Goal: Communication & Community: Answer question/provide support

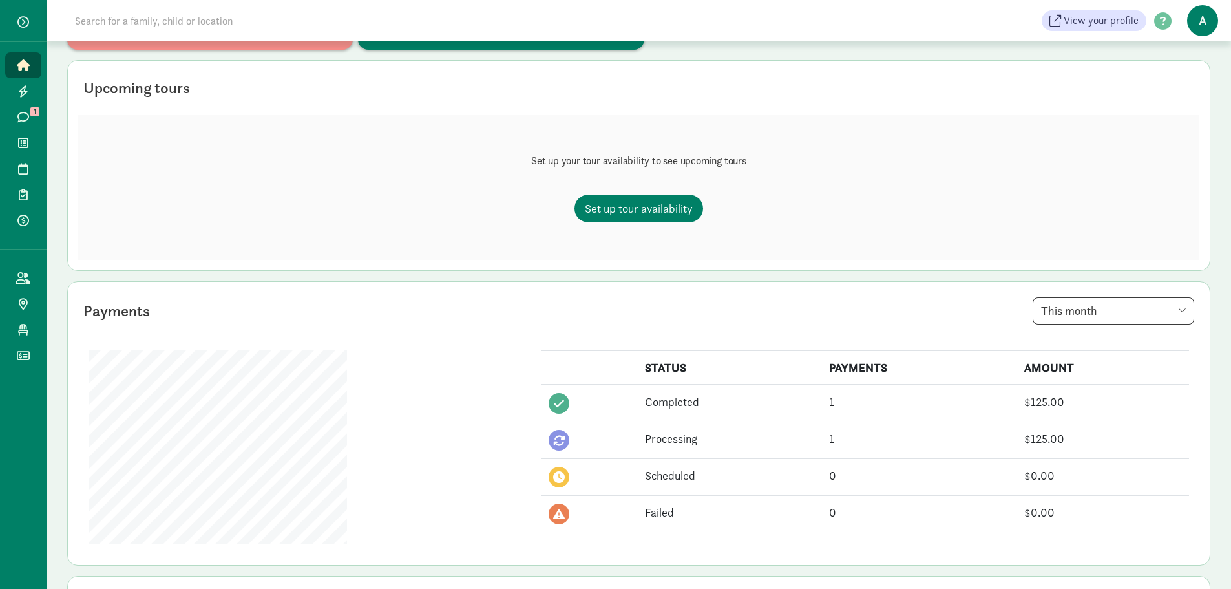
scroll to position [194, 0]
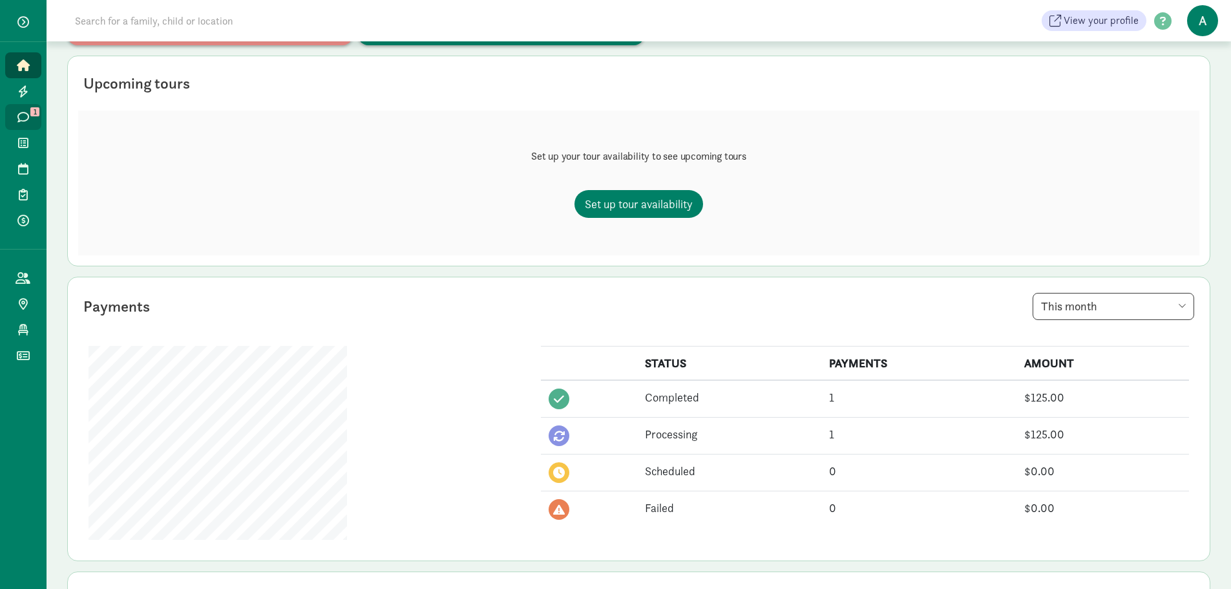
click at [14, 109] on link "Messages 1" at bounding box center [23, 117] width 36 height 26
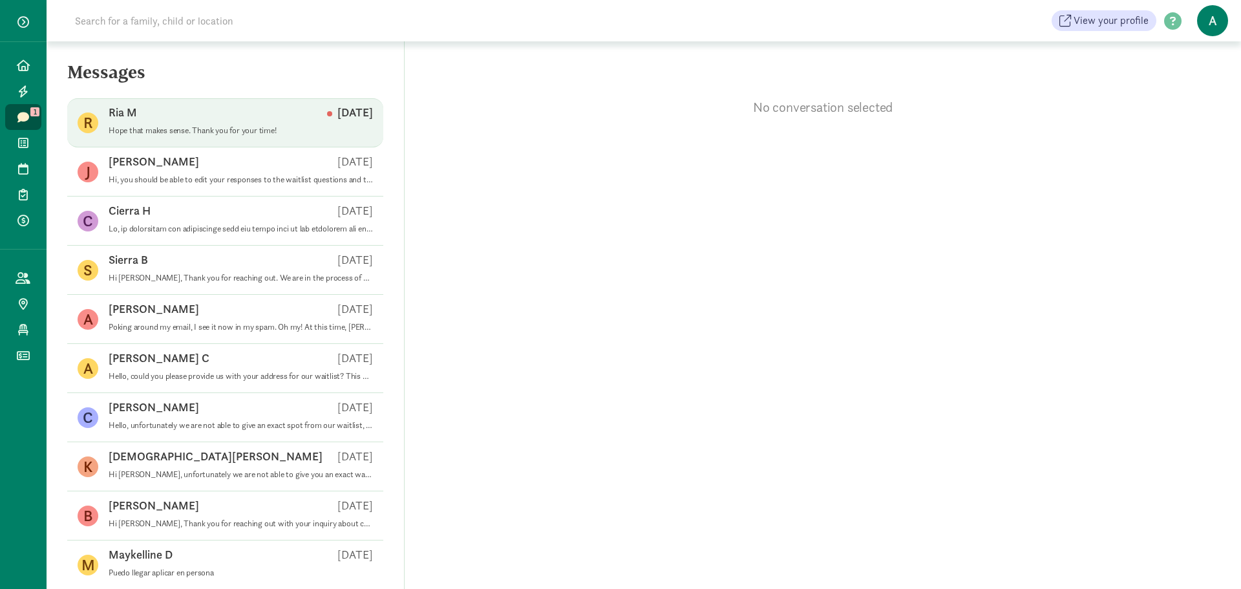
click at [164, 129] on p "Hope that makes sense. Thank you for your time!" at bounding box center [241, 130] width 264 height 10
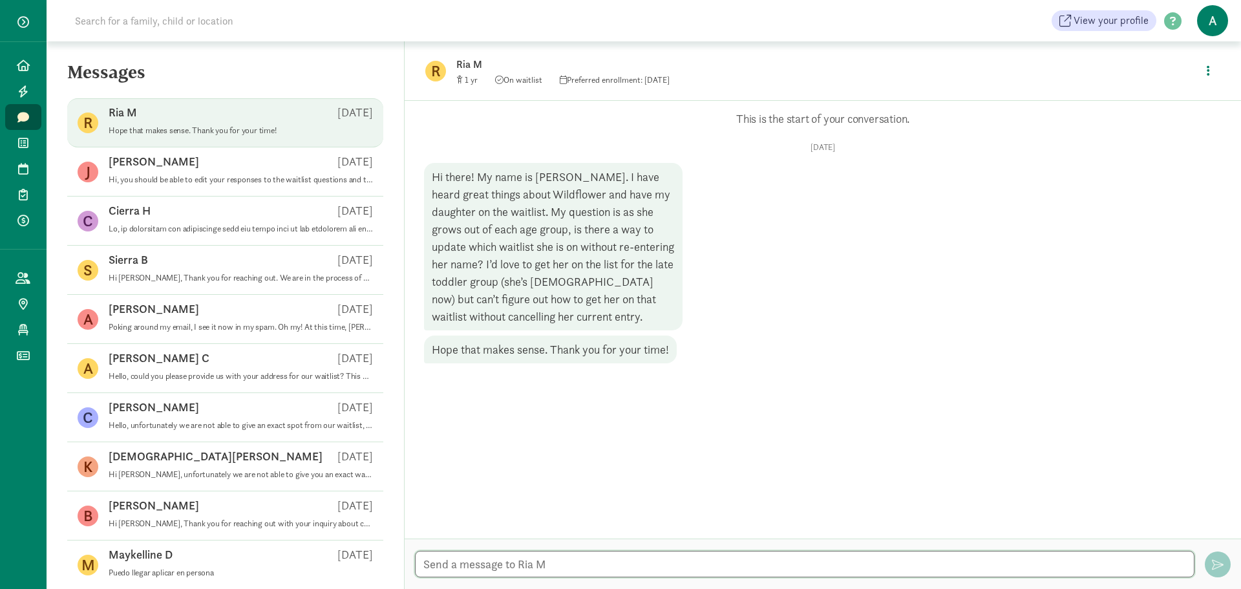
click at [525, 567] on textarea at bounding box center [804, 563] width 779 height 26
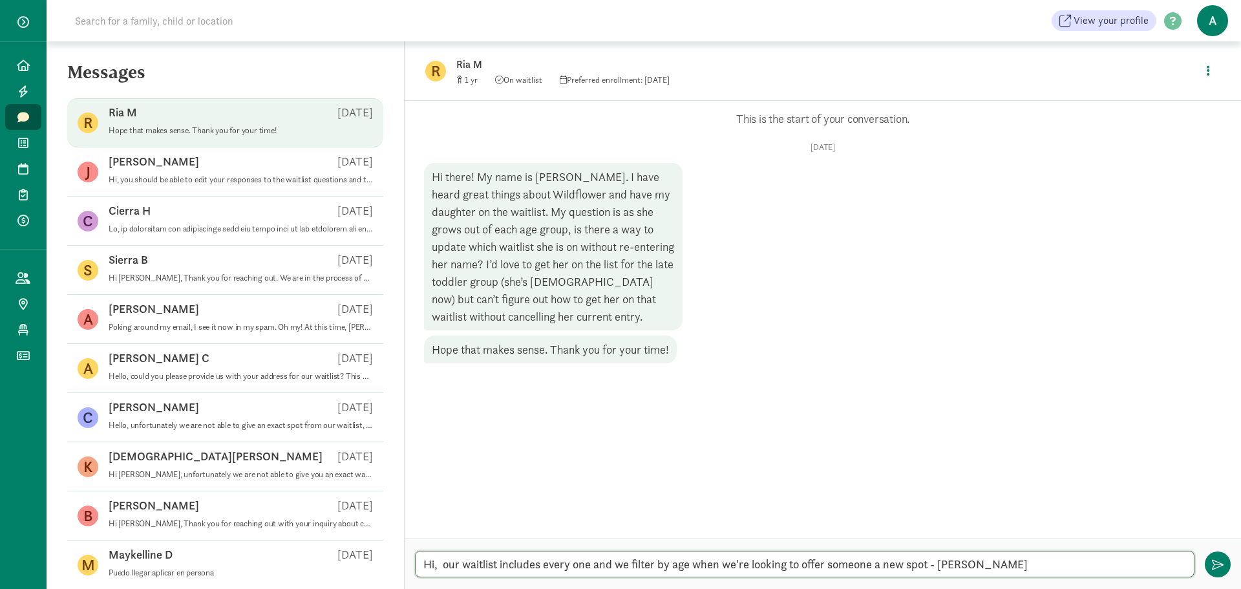
drag, startPoint x: 932, startPoint y: 567, endPoint x: 424, endPoint y: 570, distance: 507.2
click at [424, 570] on textarea "Hi, our waitlist includes every one and we filter by age when we're looking to …" at bounding box center [804, 563] width 779 height 26
click at [795, 560] on textarea "Hi, our waitlist includes every one and we filter by age when we're looking to …" at bounding box center [804, 563] width 779 height 26
click at [926, 565] on textarea "Hi, our waitlist includes every one and we filter by age when we're looking to …" at bounding box center [804, 563] width 779 height 26
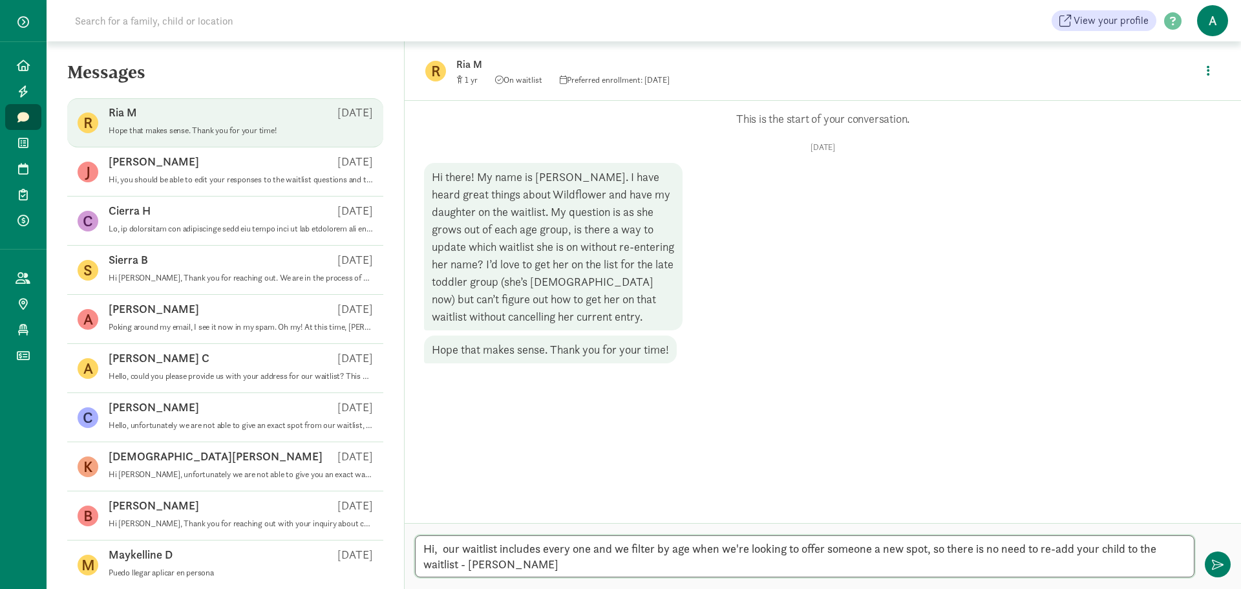
drag, startPoint x: 461, startPoint y: 567, endPoint x: 416, endPoint y: 551, distance: 47.4
click at [416, 551] on textarea "Hi, our waitlist includes every one and we filter by age when we're looking to …" at bounding box center [804, 556] width 779 height 42
click at [498, 553] on textarea "Hi, our waitlist includes every one and we filter by age when we're looking to …" at bounding box center [804, 556] width 779 height 42
drag, startPoint x: 461, startPoint y: 565, endPoint x: 418, endPoint y: 554, distance: 44.2
click at [418, 554] on textarea "Hi, our waitlist includes every one and we filter by age when we're looking to …" at bounding box center [804, 556] width 779 height 42
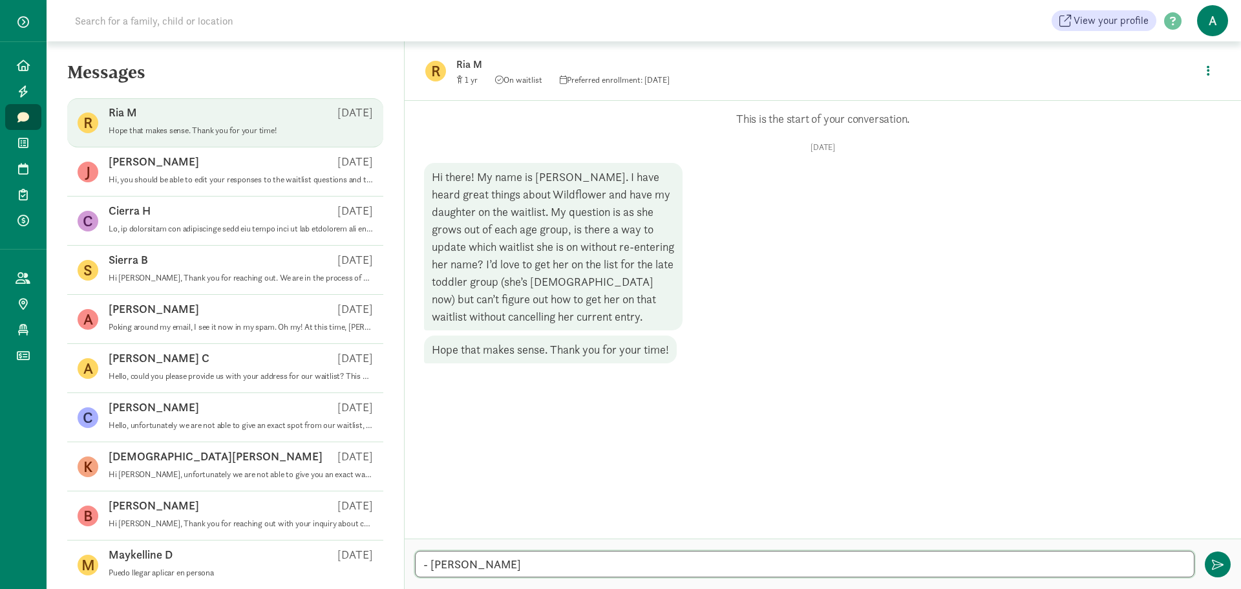
paste textarea "Hi, our waitlist already includes all children. When spots open up, we filter b…"
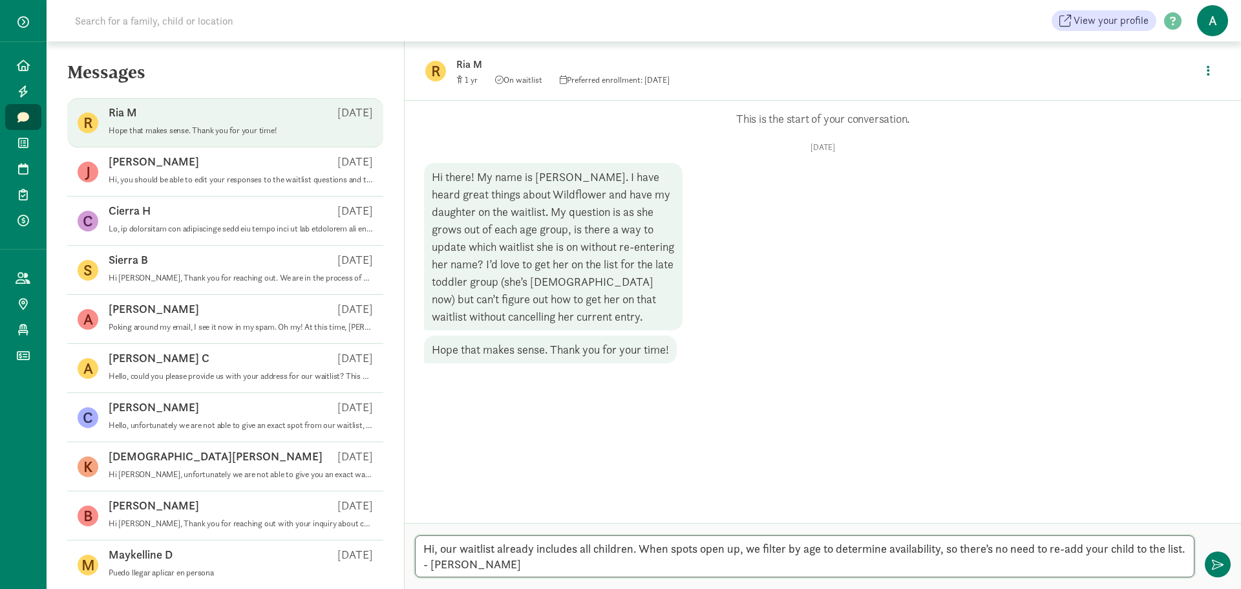
click at [632, 552] on textarea "Hi, our waitlist already includes all children. When spots open up, we filter b…" at bounding box center [804, 556] width 779 height 42
click at [424, 569] on textarea "Hi, our waitlist already includes all children. When spots open up, we filter b…" at bounding box center [804, 556] width 779 height 42
type textarea "Hi, our waitlist already includes all children. When spots open up, we filter b…"
click at [1208, 561] on button "button" at bounding box center [1217, 564] width 26 height 26
